Goal: Task Accomplishment & Management: Complete application form

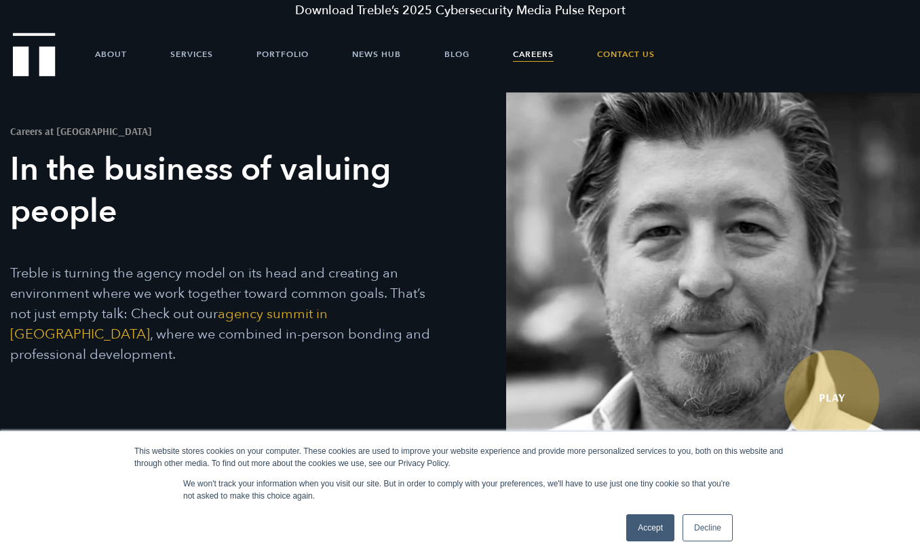
click at [657, 532] on link "Accept" at bounding box center [650, 527] width 48 height 27
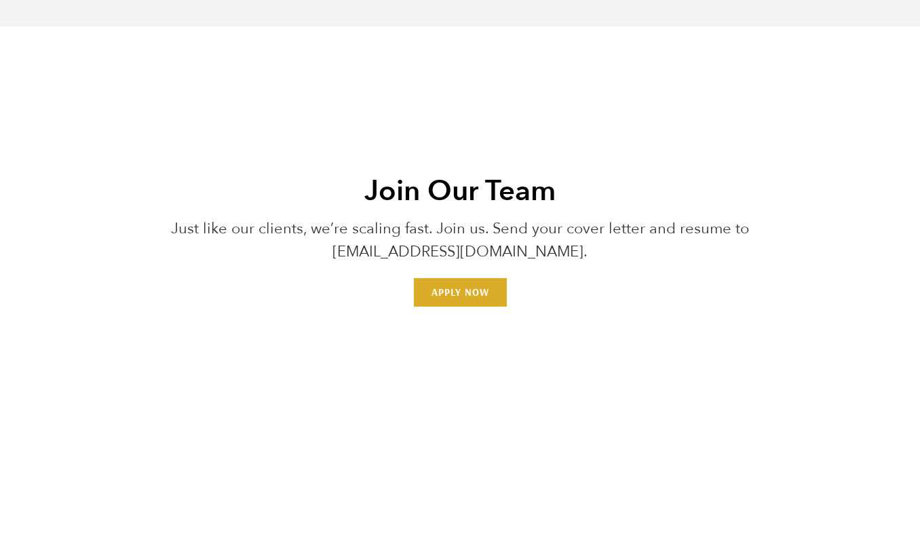
scroll to position [4114, 0]
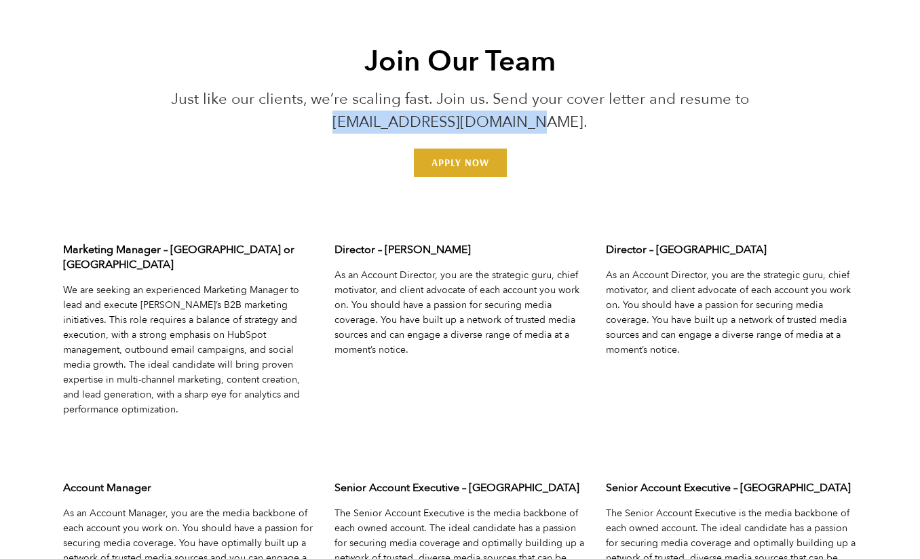
drag, startPoint x: 367, startPoint y: 123, endPoint x: 546, endPoint y: 128, distance: 179.2
click at [546, 128] on p "Just like our clients, we’re scaling fast. Join us. Send your cover letter and …" at bounding box center [460, 111] width 653 height 46
copy p "[EMAIL_ADDRESS][DOMAIN_NAME]"
click at [450, 170] on link "Apply Now" at bounding box center [460, 163] width 93 height 29
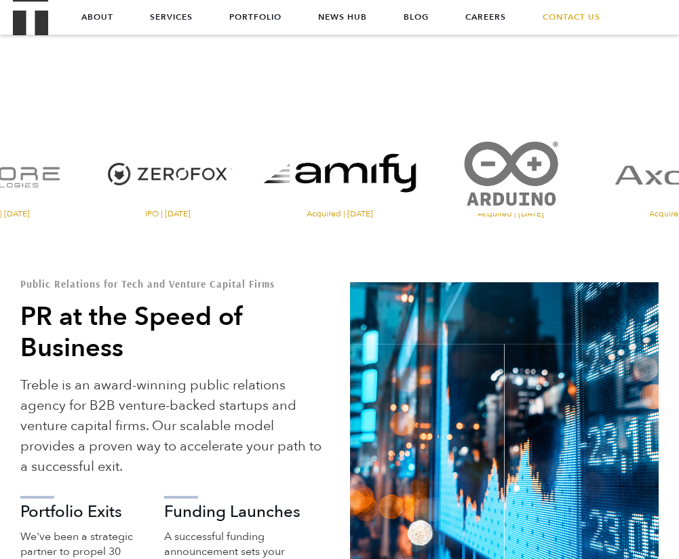
scroll to position [203, 0]
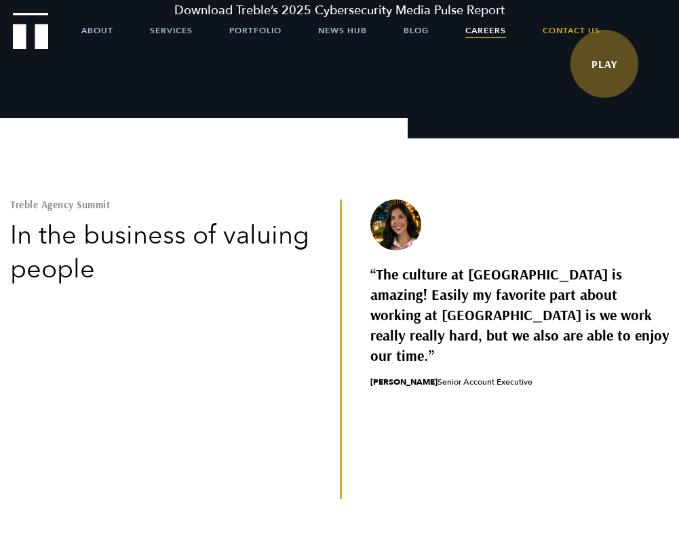
scroll to position [486, 0]
